Goal: Task Accomplishment & Management: Manage account settings

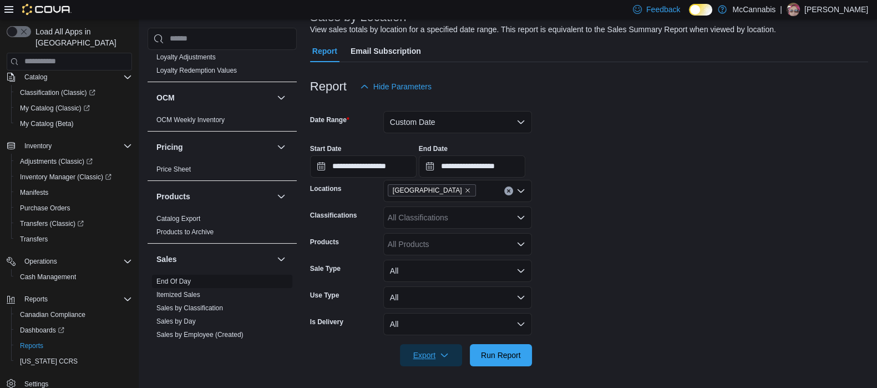
scroll to position [416, 0]
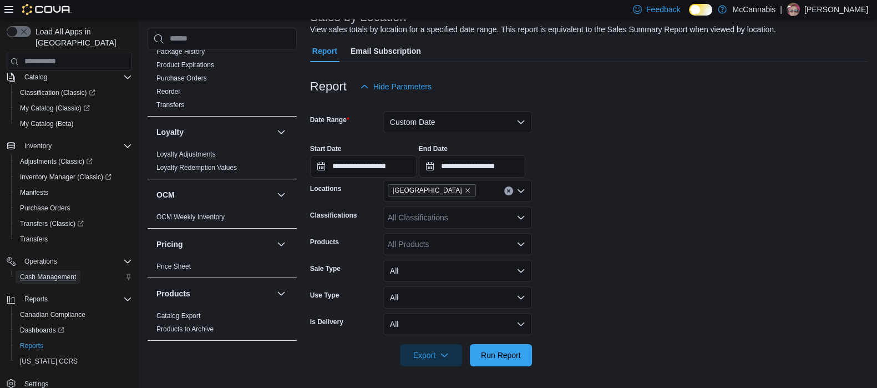
click at [51, 272] on span "Cash Management" at bounding box center [48, 276] width 56 height 9
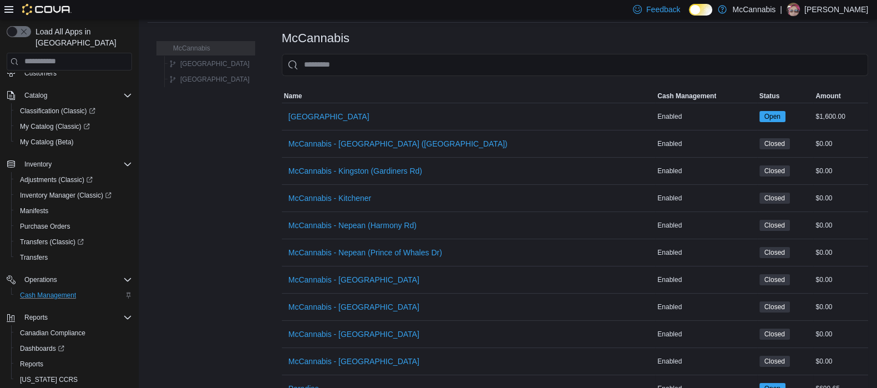
scroll to position [74, 0]
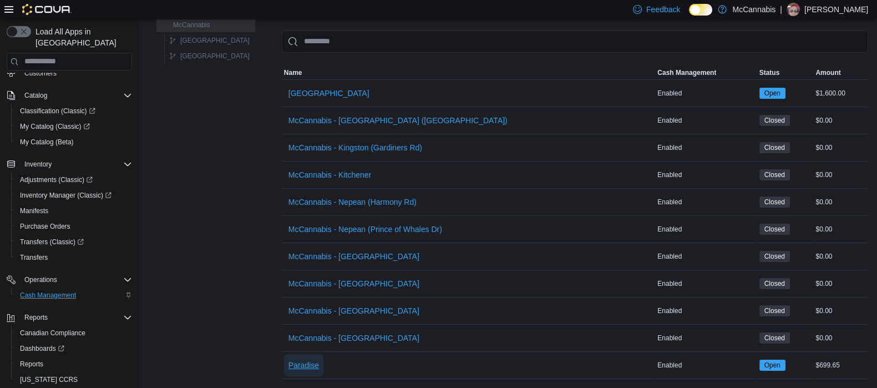
click at [290, 360] on span "Paradise" at bounding box center [304, 365] width 31 height 11
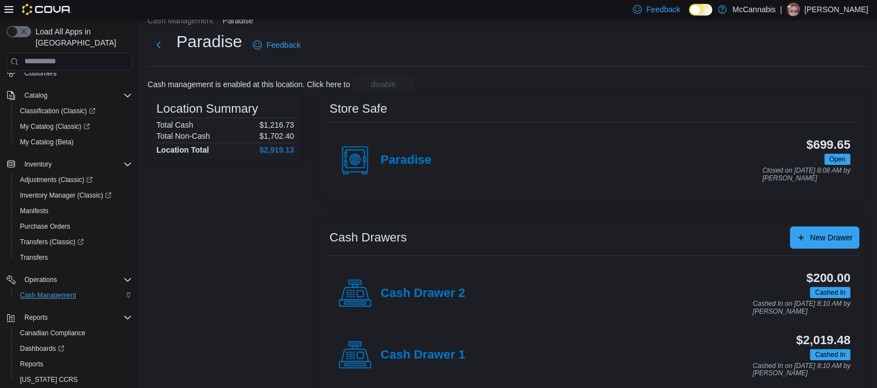
scroll to position [33, 0]
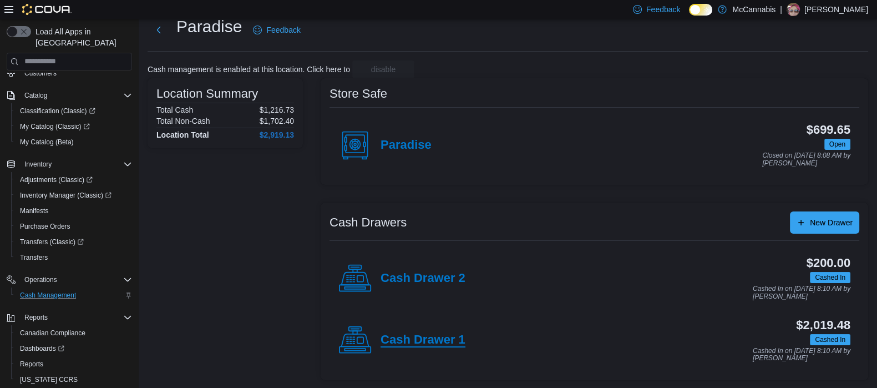
click at [428, 340] on h4 "Cash Drawer 1" at bounding box center [423, 340] width 85 height 14
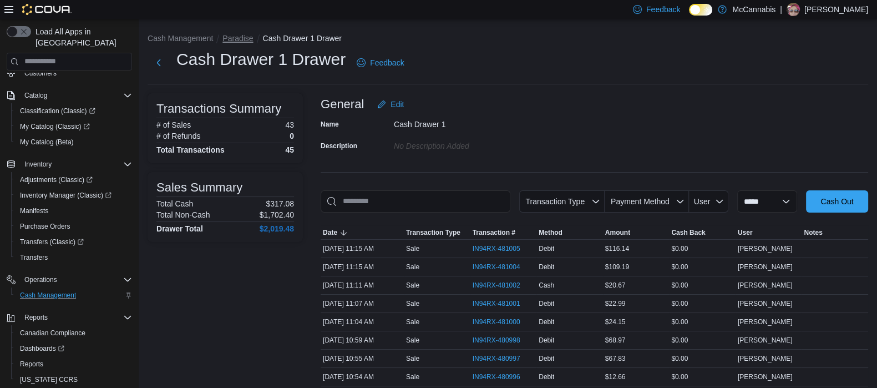
click at [247, 35] on button "Paradise" at bounding box center [237, 38] width 31 height 9
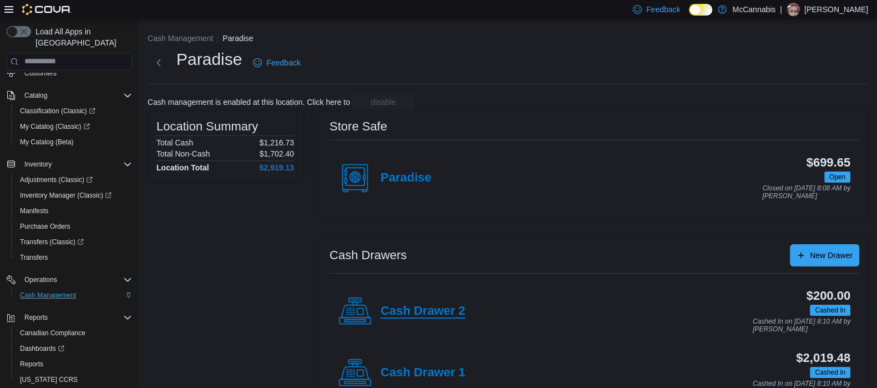
click at [444, 307] on h4 "Cash Drawer 2" at bounding box center [423, 311] width 85 height 14
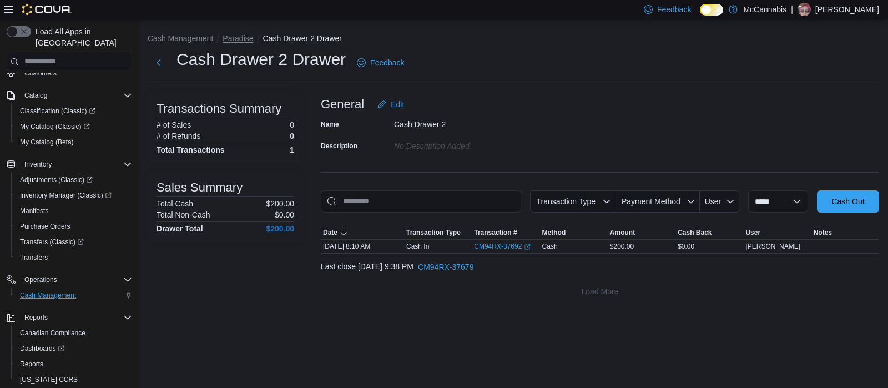
click at [237, 40] on button "Paradise" at bounding box center [237, 38] width 31 height 9
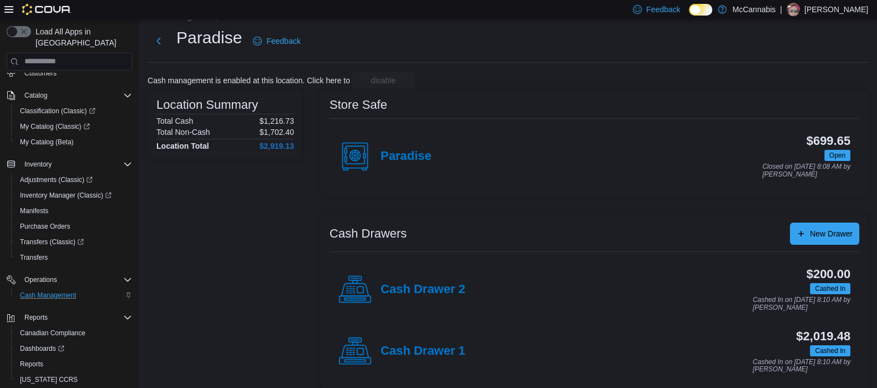
scroll to position [33, 0]
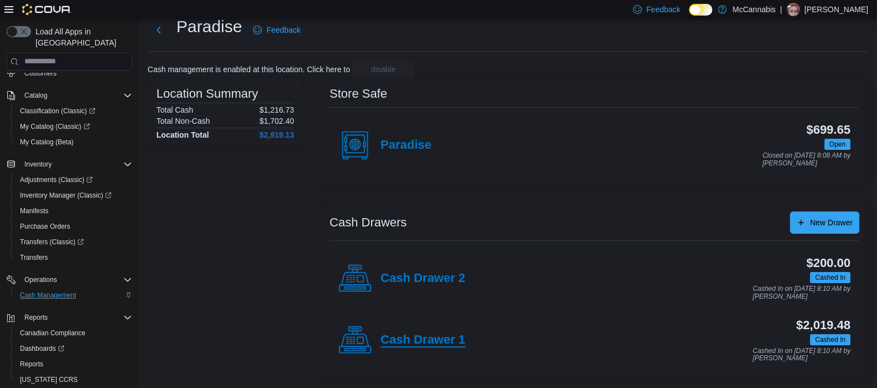
click at [410, 342] on h4 "Cash Drawer 1" at bounding box center [423, 340] width 85 height 14
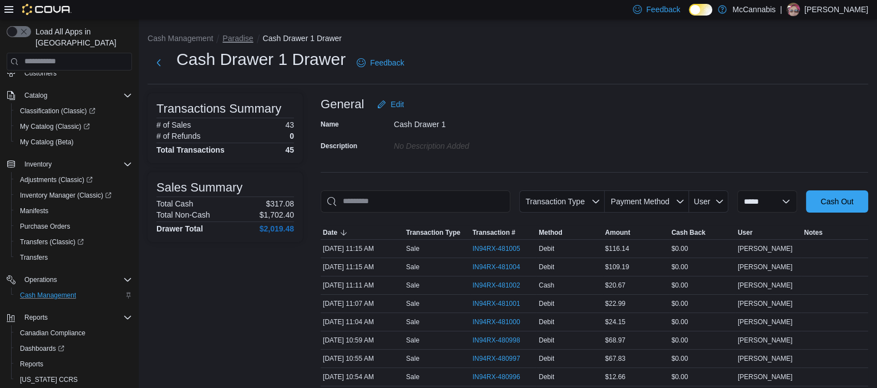
click at [226, 37] on button "Paradise" at bounding box center [237, 38] width 31 height 9
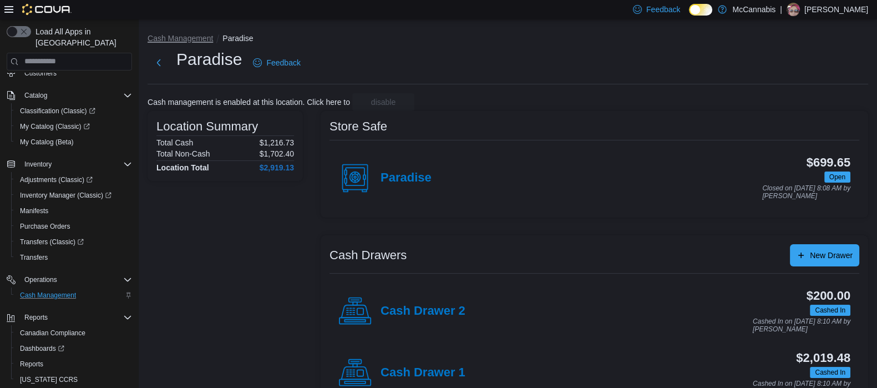
click at [186, 41] on button "Cash Management" at bounding box center [180, 38] width 65 height 9
